Goal: Transaction & Acquisition: Subscribe to service/newsletter

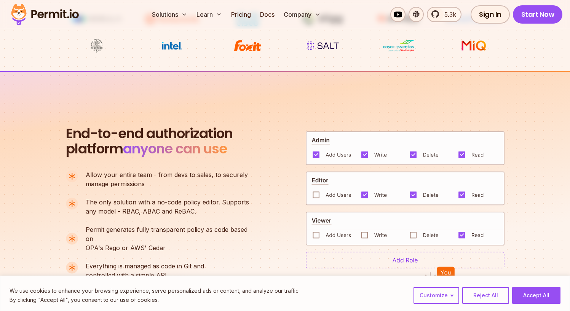
scroll to position [503, 0]
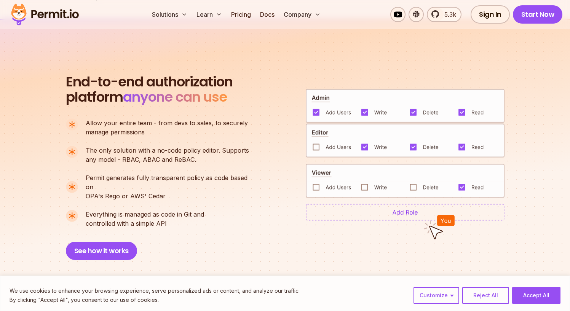
click at [316, 110] on img at bounding box center [405, 106] width 199 height 34
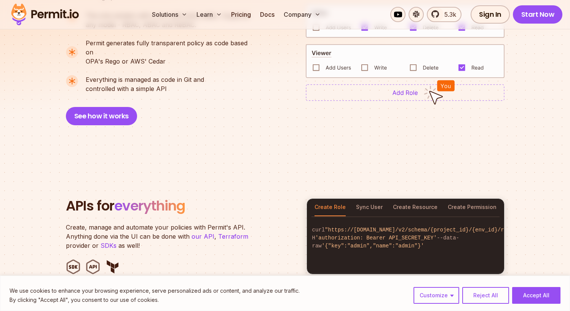
scroll to position [728, 0]
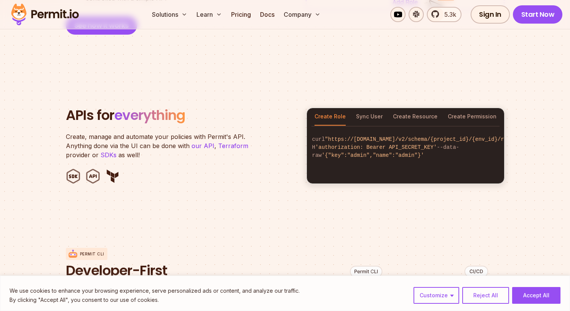
click at [295, 132] on div "Create, manage and automate your policies with Permit's API. Anything done via …" at bounding box center [181, 145] width 231 height 27
click at [380, 108] on button "Sync User" at bounding box center [369, 117] width 27 height 18
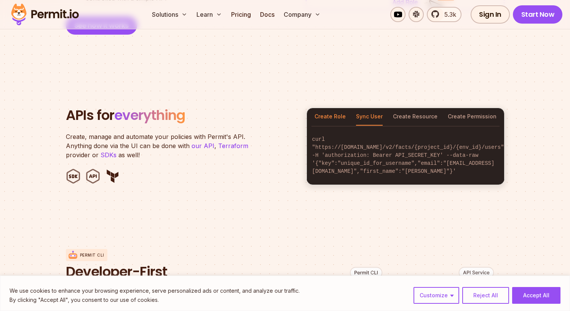
click at [342, 108] on button "Create Role" at bounding box center [329, 117] width 31 height 18
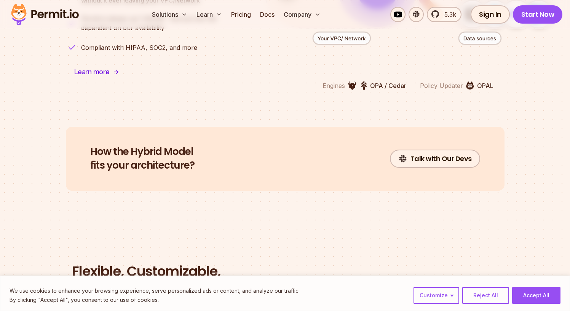
scroll to position [2255, 0]
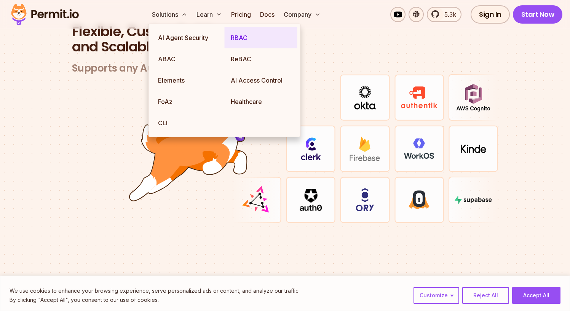
click at [236, 41] on link "RBAC" at bounding box center [261, 37] width 73 height 21
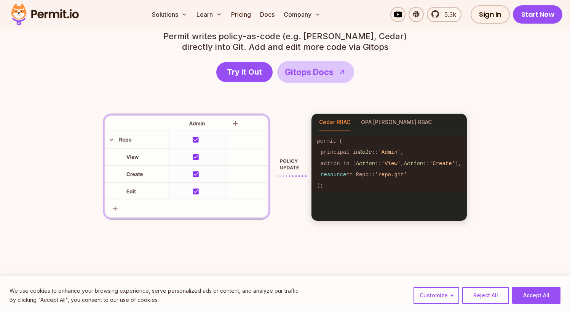
scroll to position [1097, 0]
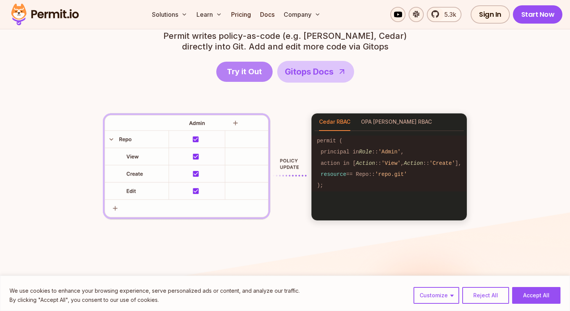
click at [249, 77] on link "Try it Out" at bounding box center [244, 72] width 56 height 20
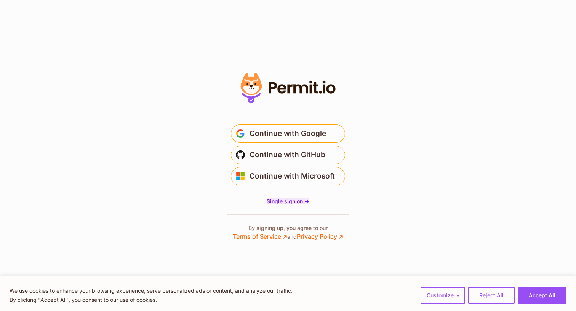
click at [285, 202] on span "Single sign on ->" at bounding box center [287, 201] width 43 height 6
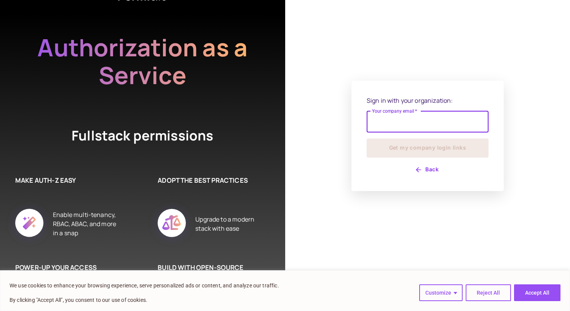
click at [417, 124] on input "Your company email   *" at bounding box center [428, 121] width 122 height 21
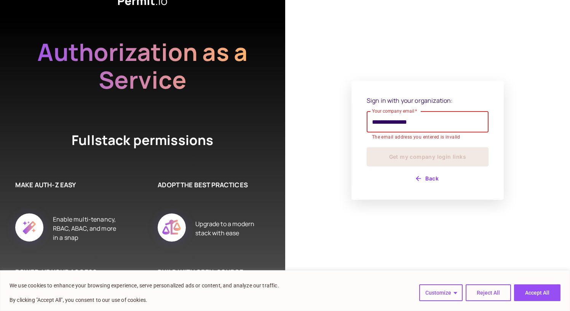
scroll to position [20, 0]
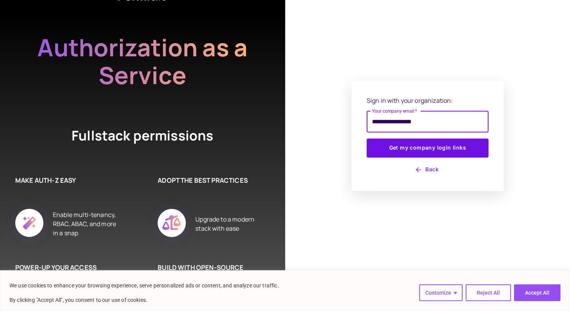
type input "**********"
click at [367, 139] on button "Get my company login links" at bounding box center [428, 148] width 122 height 19
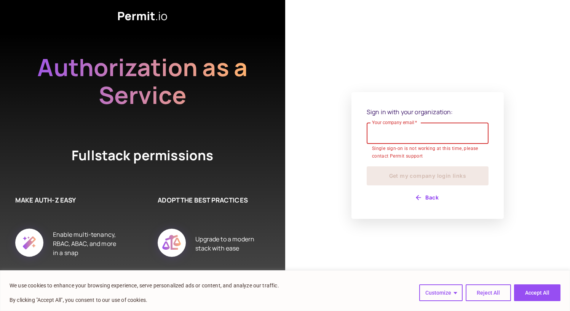
click at [459, 131] on input "Your company email   *" at bounding box center [428, 133] width 122 height 21
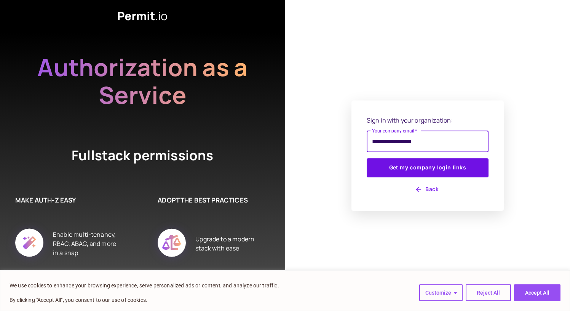
type input "**********"
click at [367, 158] on button "Get my company login links" at bounding box center [428, 167] width 122 height 19
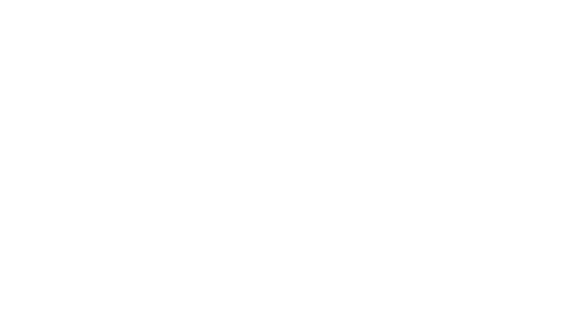
click at [455, 0] on html at bounding box center [288, 0] width 576 height 0
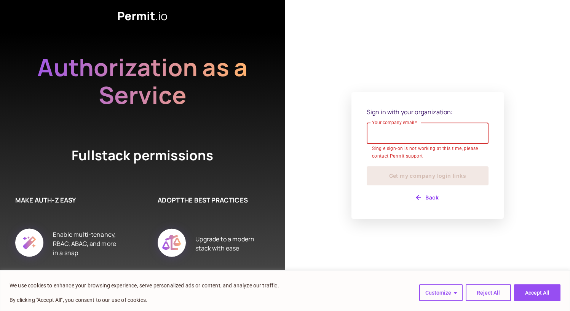
click at [493, 128] on div "Sign in with your organization: Your company email   * Your company email   * S…" at bounding box center [427, 155] width 152 height 127
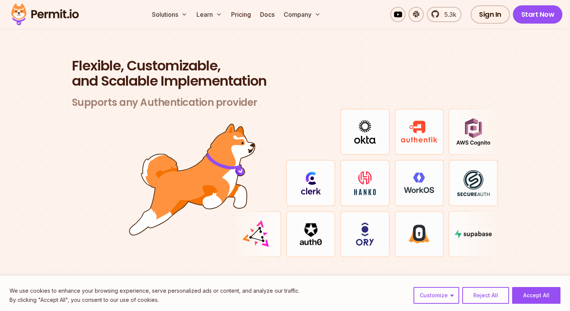
scroll to position [2220, 0]
click at [520, 193] on section "Flexible, Customizable, and Scalable Implementation Supports any Authentication…" at bounding box center [285, 167] width 570 height 291
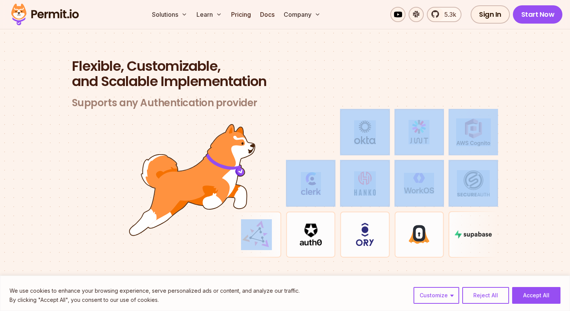
click at [520, 193] on section "Flexible, Customizable, and Scalable Implementation Supports any Authentication…" at bounding box center [285, 167] width 570 height 291
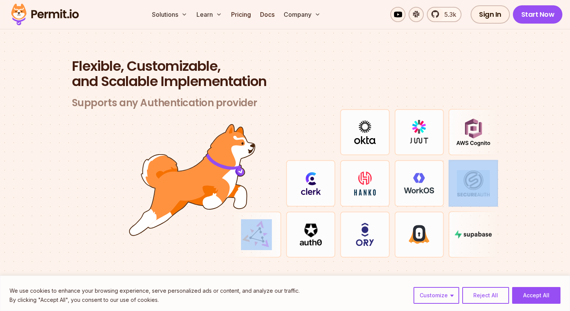
click at [520, 193] on section "Flexible, Customizable, and Scalable Implementation Supports any Authentication…" at bounding box center [285, 167] width 570 height 291
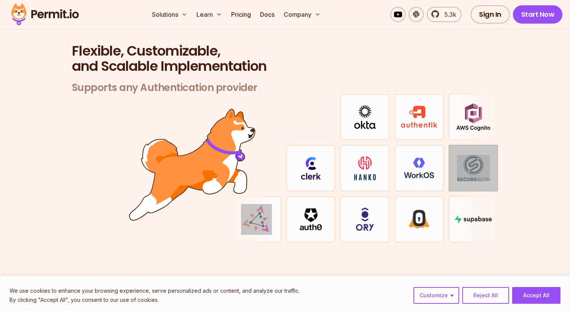
scroll to position [2222, 0]
